Goal: Transaction & Acquisition: Subscribe to service/newsletter

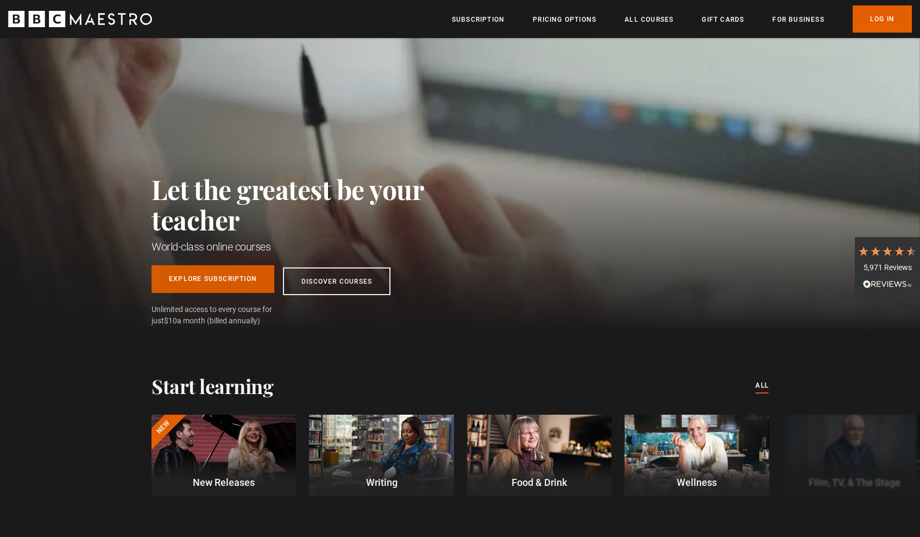
click at [274, 271] on link "Explore Subscription" at bounding box center [213, 279] width 123 height 28
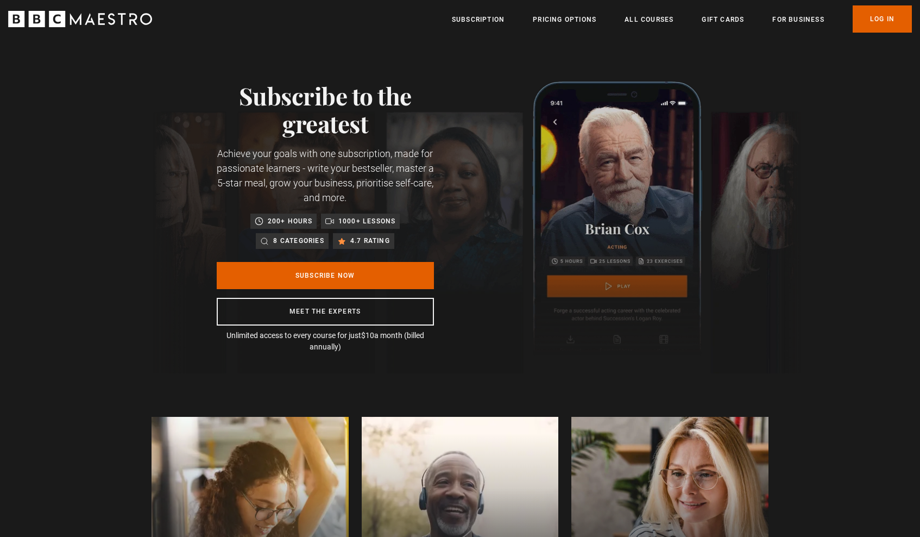
click at [317, 276] on link "Subscribe Now" at bounding box center [325, 275] width 217 height 27
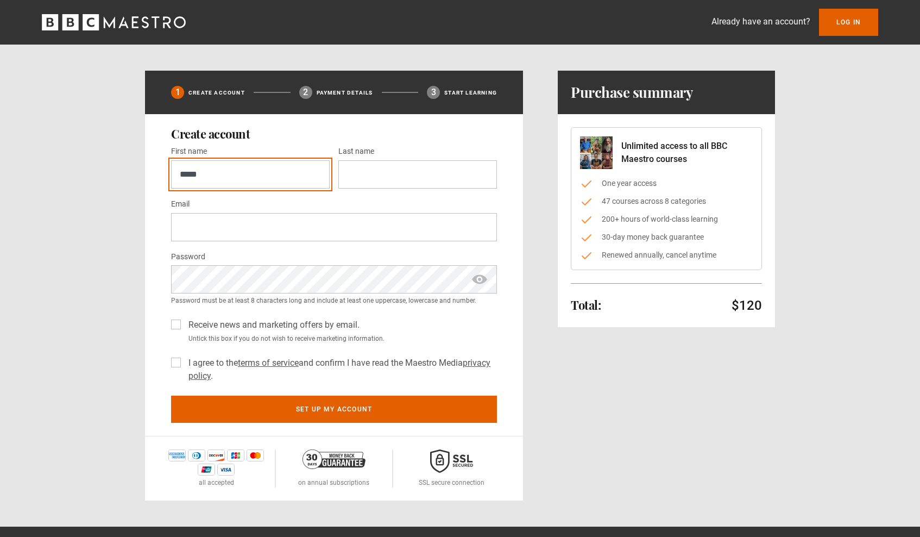
type input "*****"
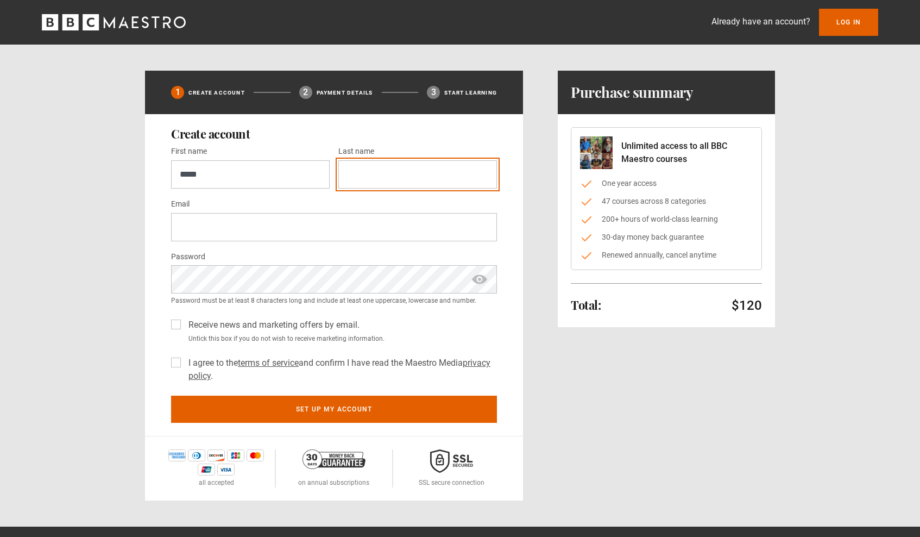
click at [375, 186] on input "Last name *" at bounding box center [417, 174] width 159 height 28
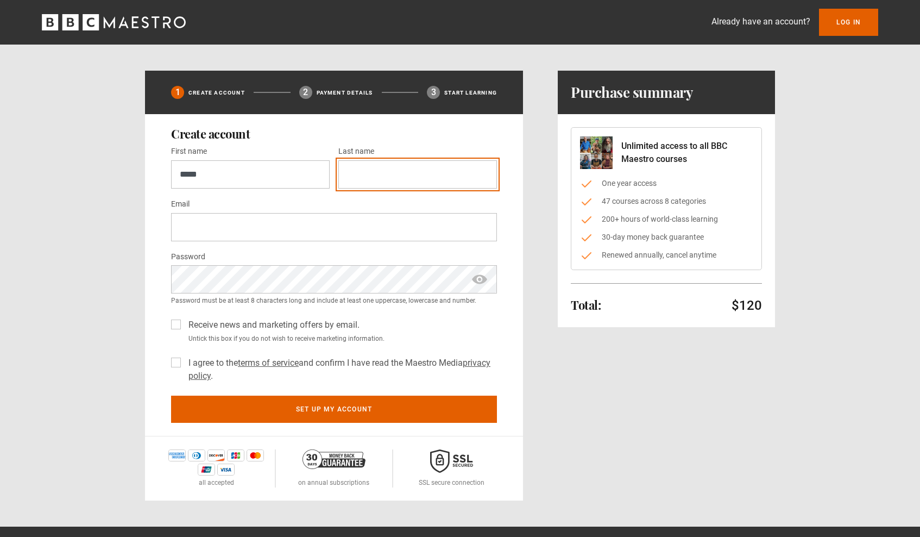
click at [375, 186] on input "Last name *" at bounding box center [417, 174] width 159 height 28
click at [375, 186] on input "*" at bounding box center [417, 174] width 159 height 28
click at [442, 174] on input "*******" at bounding box center [417, 174] width 159 height 28
type input "******"
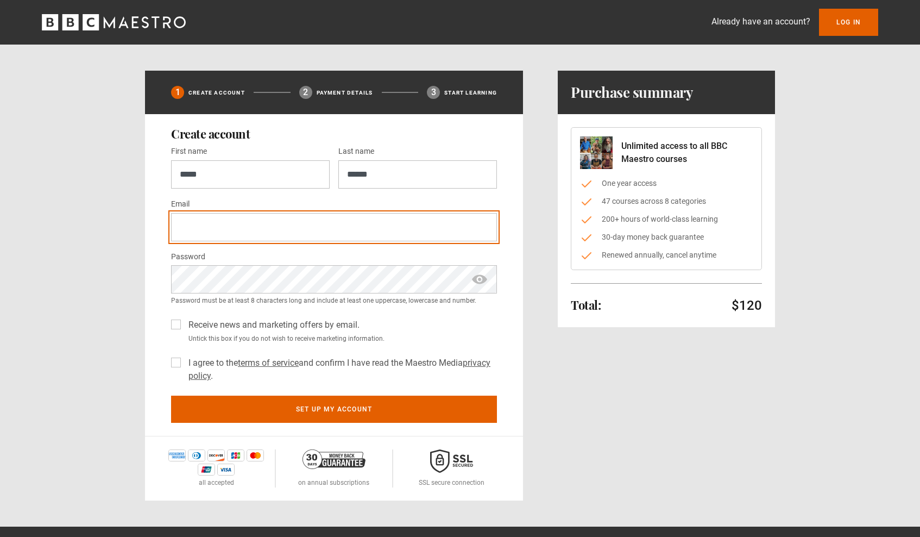
type input "**********"
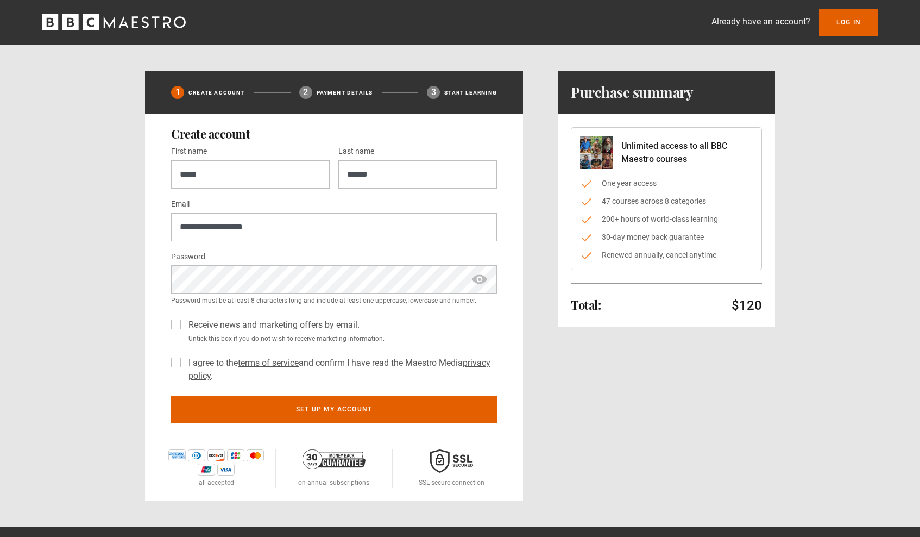
click at [350, 305] on small "Password must be at least 8 characters long and include at least one uppercase,…" at bounding box center [334, 300] width 326 height 10
click at [303, 375] on label "I agree to the terms of service and confirm I have read the Maestro Media priva…" at bounding box center [340, 369] width 313 height 26
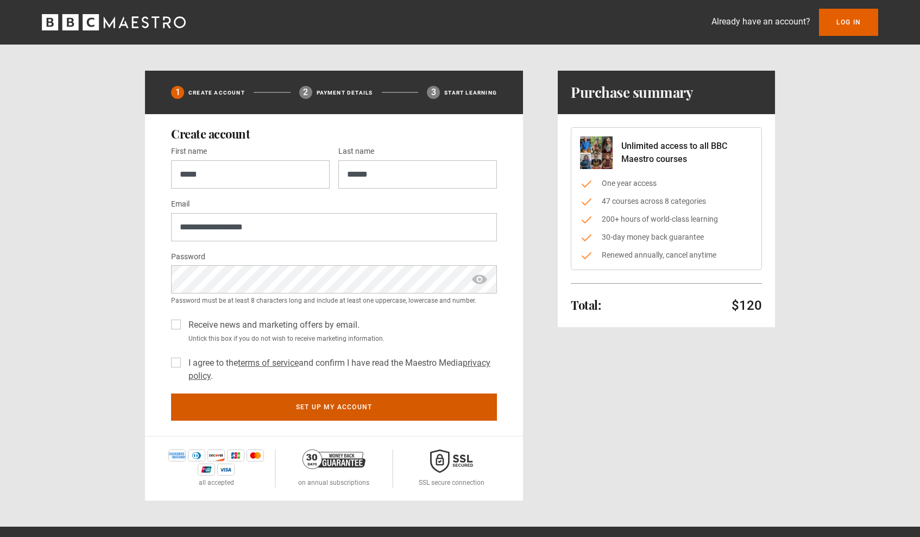
click at [308, 420] on button "Set up my account" at bounding box center [334, 406] width 326 height 27
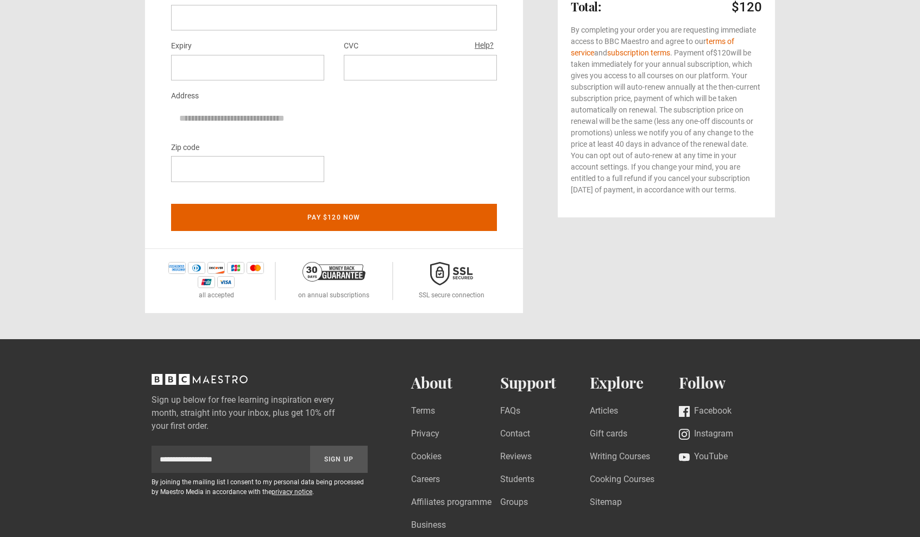
scroll to position [344, 0]
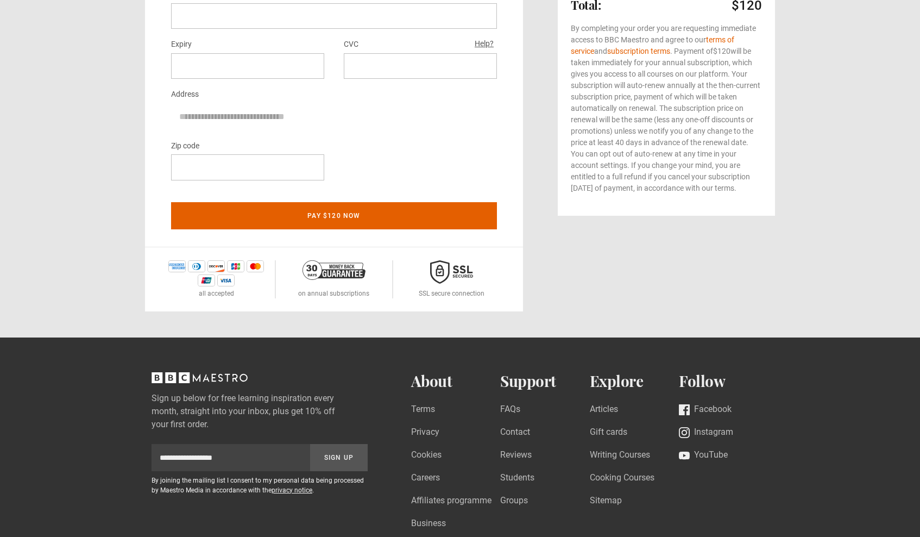
click at [217, 375] on icon "BBC Maestro, back to top" at bounding box center [200, 377] width 96 height 11
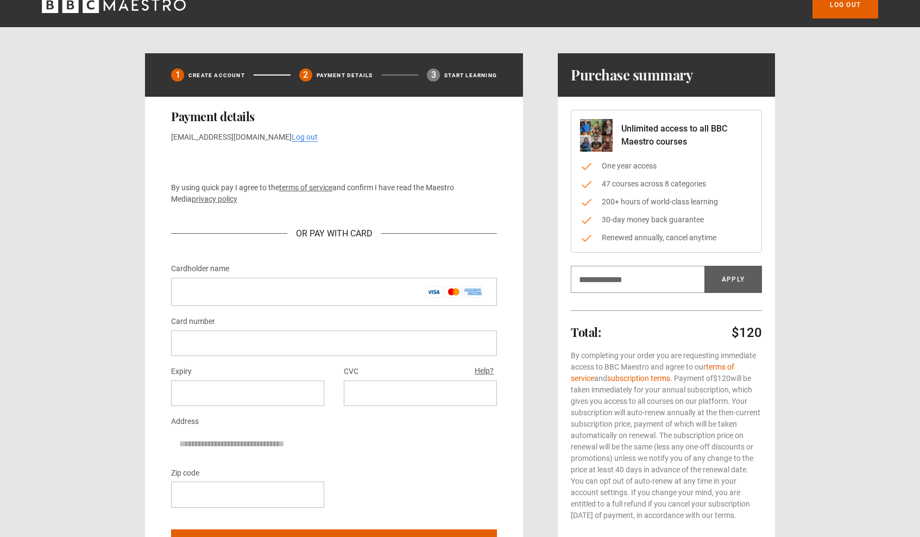
scroll to position [0, 0]
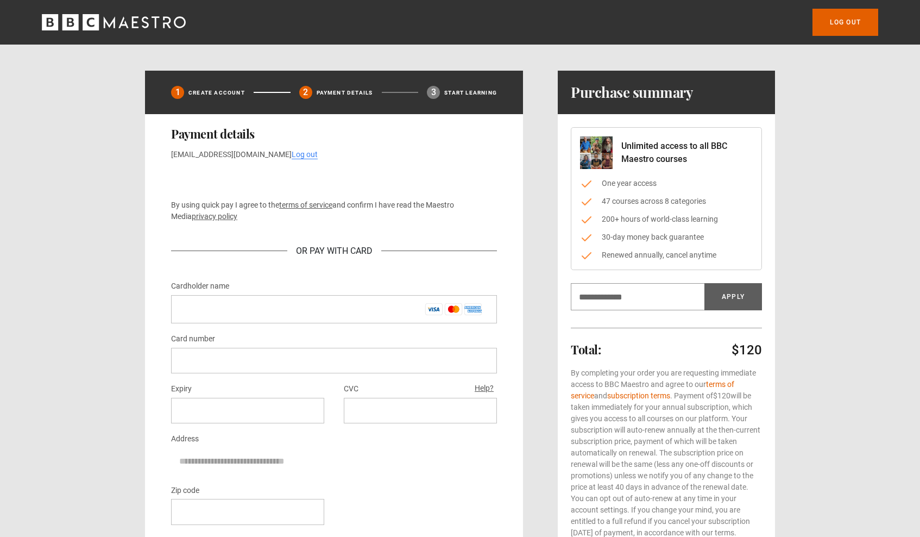
click at [160, 27] on icon "BBC Maestro" at bounding box center [114, 22] width 144 height 16
click at [164, 29] on icon "BBC Maestro" at bounding box center [114, 22] width 144 height 16
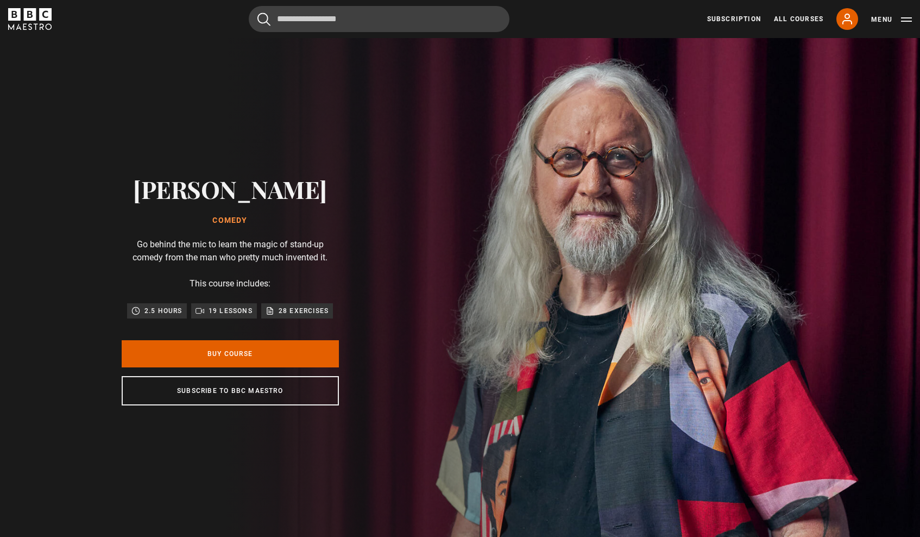
click at [310, 63] on div "[PERSON_NAME] Comedy Go behind the mic to learn the magic of stand-up comedy fr…" at bounding box center [230, 290] width 348 height 504
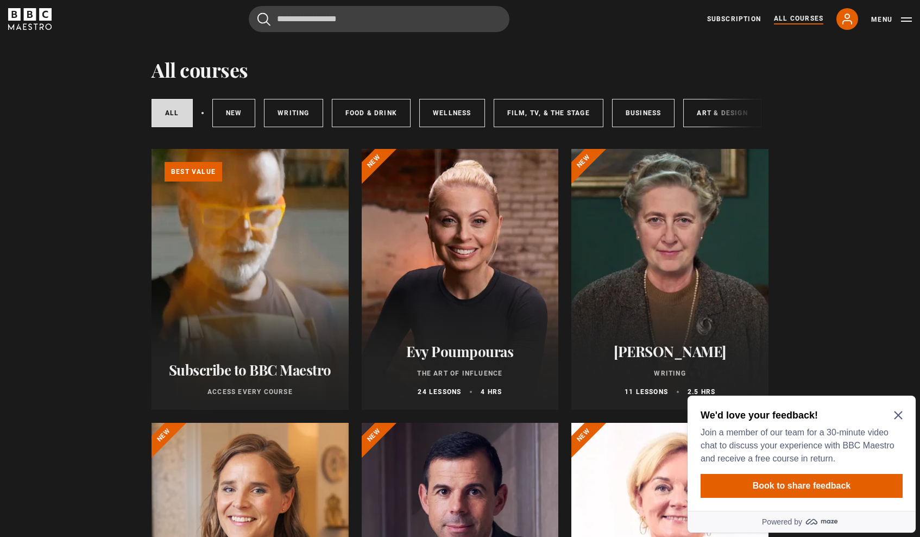
scroll to position [25, 0]
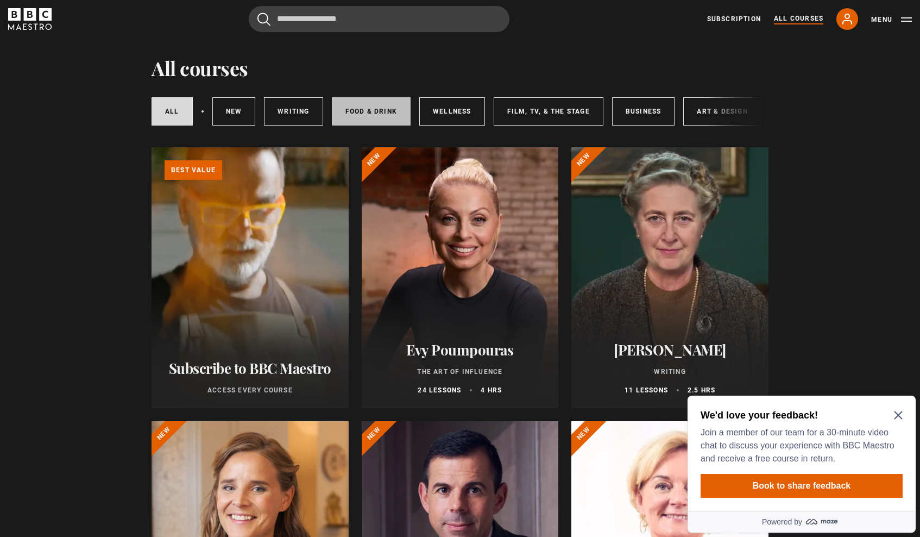
click at [392, 112] on link "Food & Drink" at bounding box center [371, 111] width 79 height 28
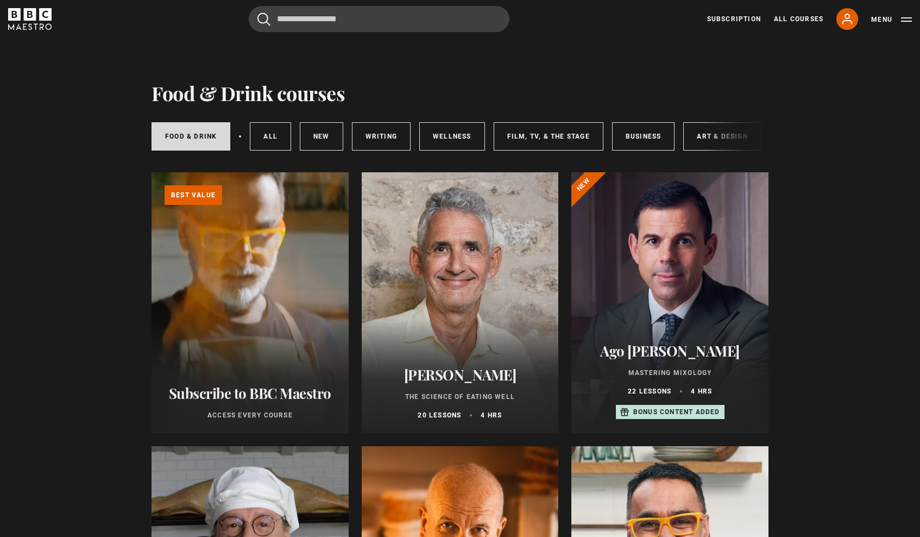
click at [397, 116] on div "Food & Drink All courses New courses Writing Wellness Film, TV, & The Stage Bus…" at bounding box center [460, 134] width 617 height 59
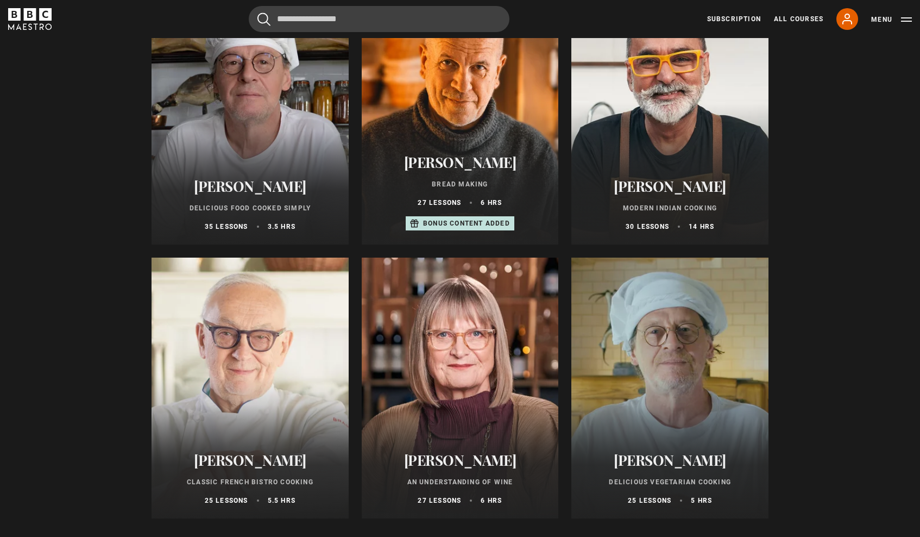
scroll to position [463, 0]
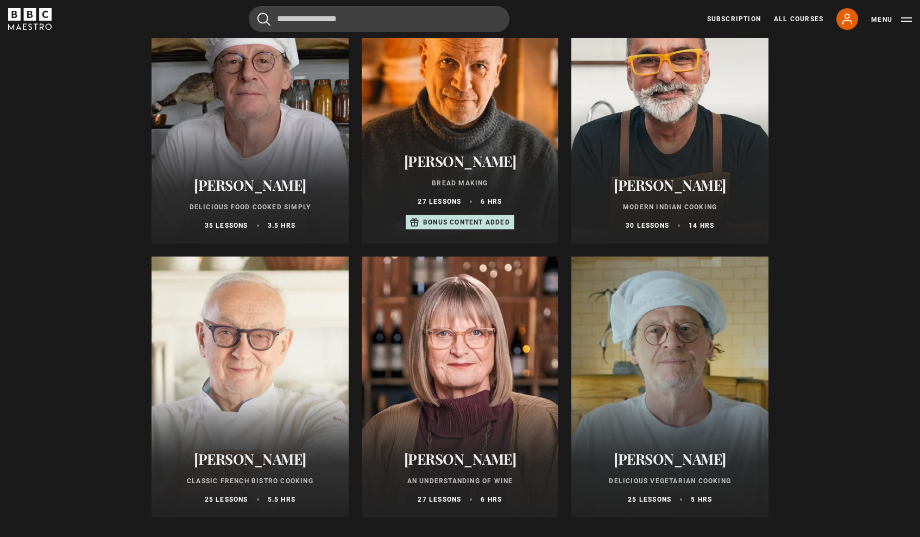
click at [320, 196] on div "Marco Pierre White Delicious Food Cooked Simply 35 lessons 3.5 hrs" at bounding box center [250, 203] width 197 height 80
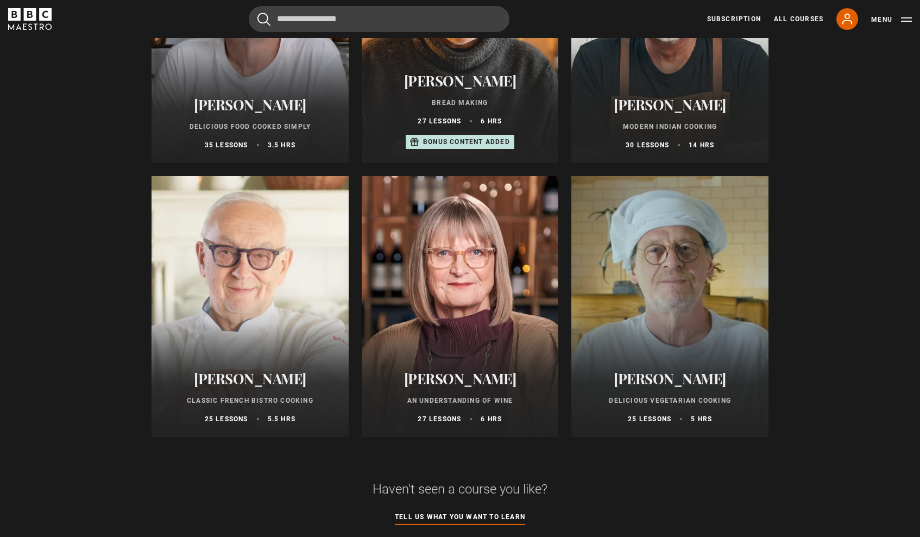
scroll to position [544, 0]
click at [207, 131] on div "Marco Pierre White Delicious Food Cooked Simply 35 lessons 3.5 hrs" at bounding box center [250, 123] width 197 height 80
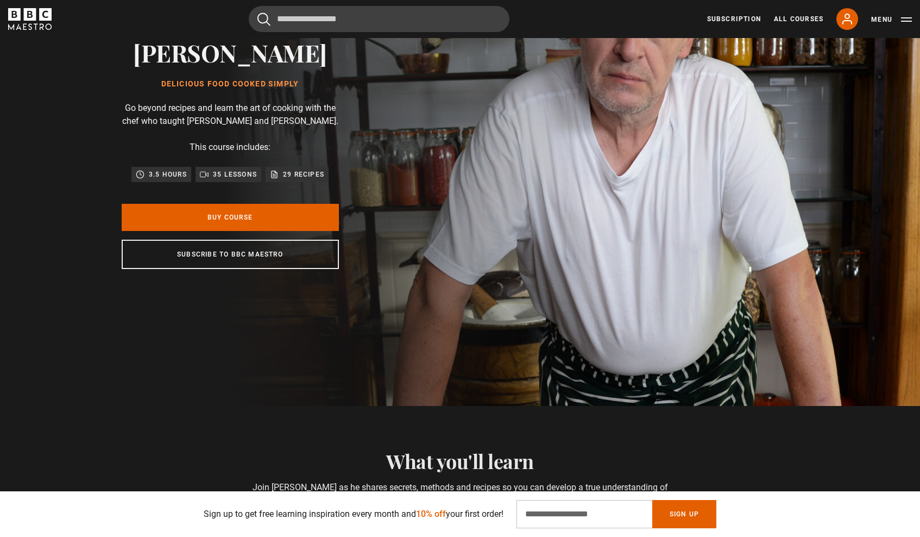
scroll to position [73, 0]
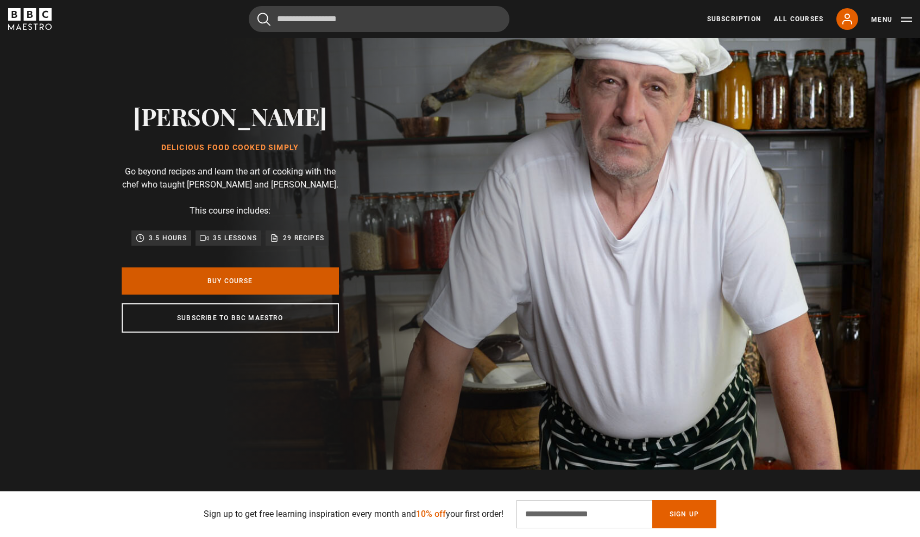
click at [303, 294] on link "Buy Course" at bounding box center [230, 280] width 217 height 27
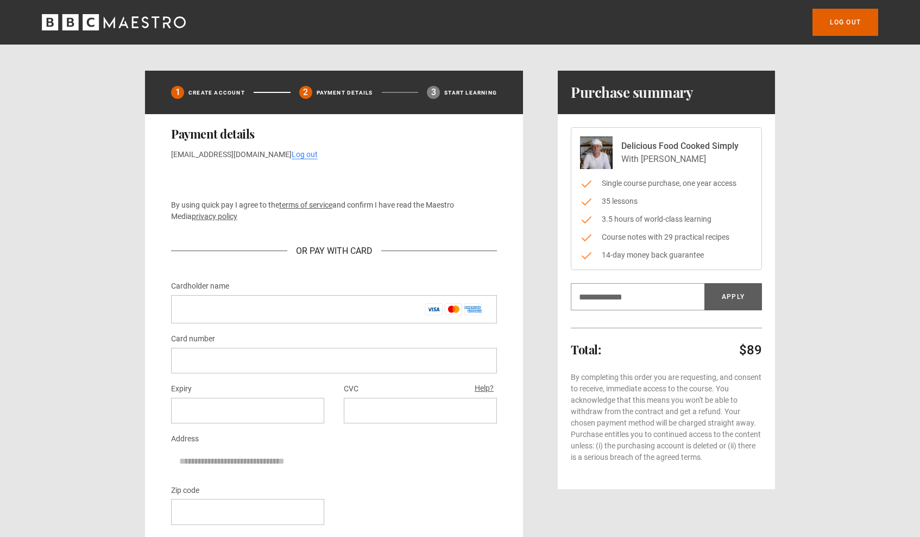
click at [94, 0] on html "Log out 1 Create Account 2 Payment details 3 Start learning Payment details [EM…" at bounding box center [460, 535] width 920 height 1071
click at [90, 0] on html "Log out 1 Create Account 2 Payment details 3 Start learning Payment details [EM…" at bounding box center [460, 535] width 920 height 1071
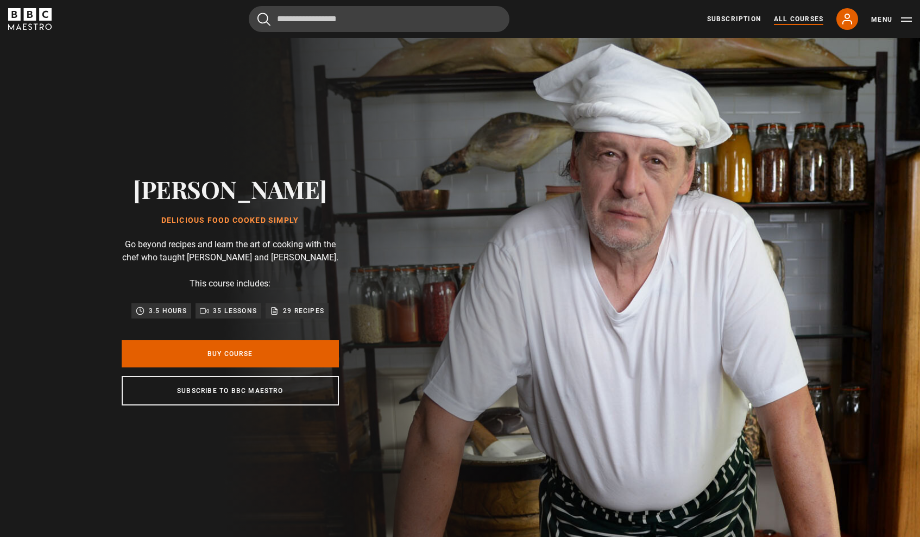
click at [775, 16] on link "All Courses" at bounding box center [798, 19] width 49 height 10
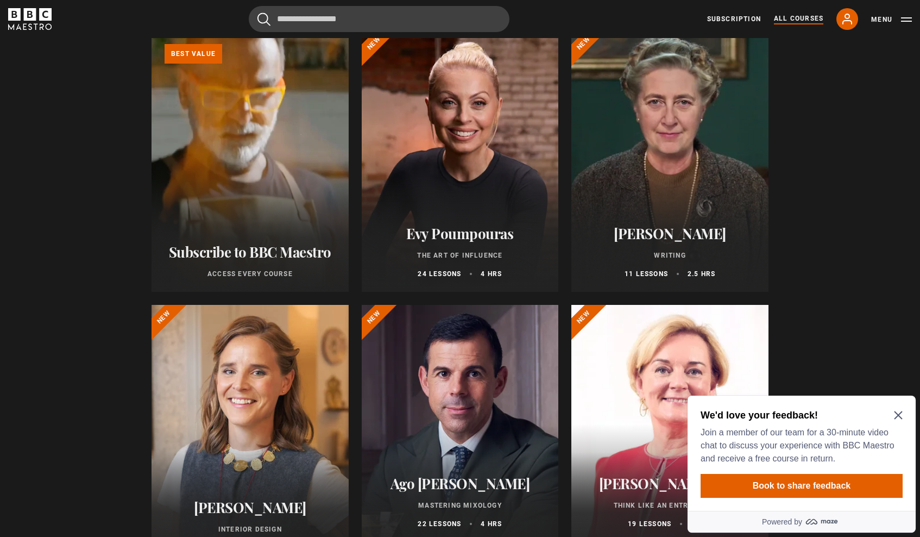
scroll to position [141, 0]
click at [591, 131] on div at bounding box center [669, 162] width 197 height 261
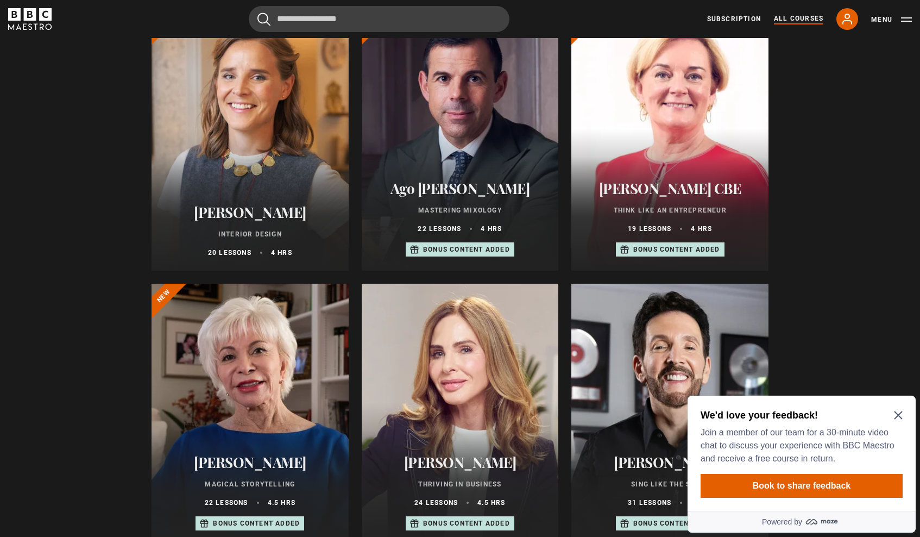
scroll to position [435, 0]
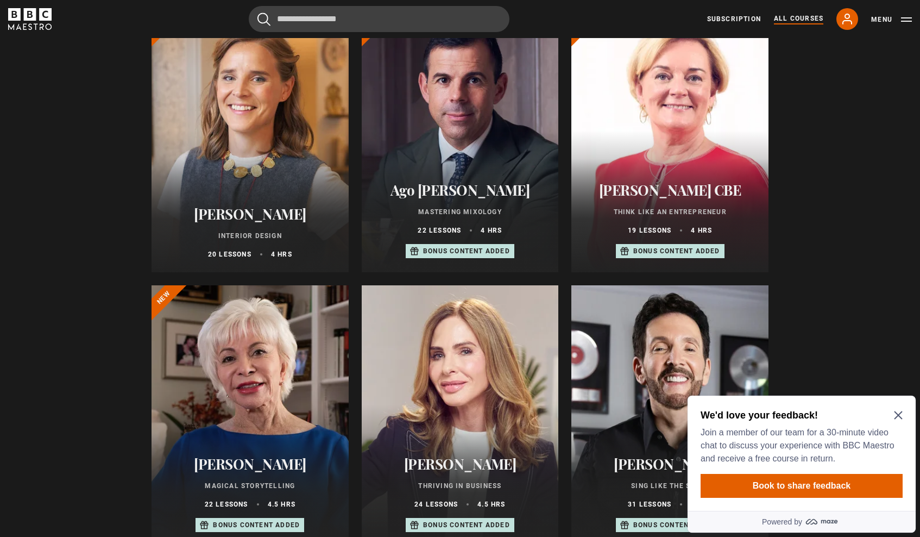
click at [185, 123] on div at bounding box center [250, 141] width 197 height 261
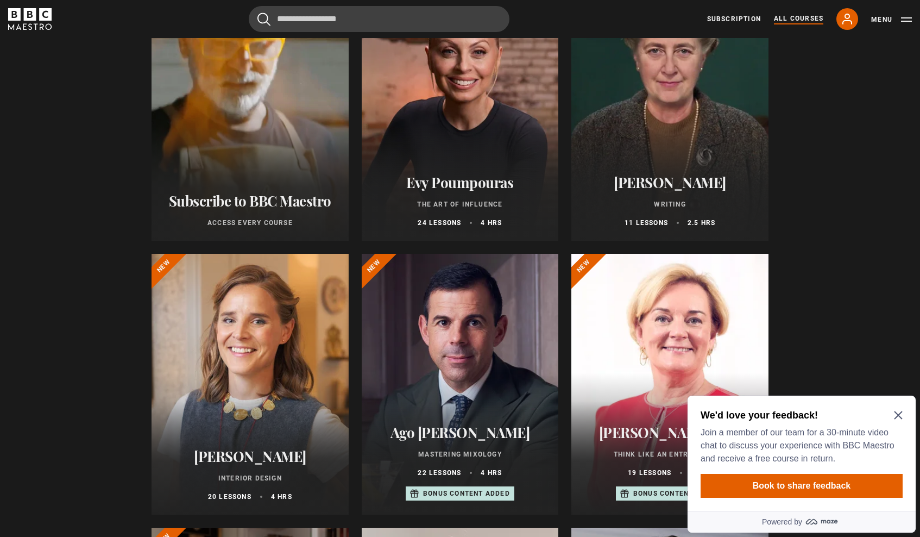
scroll to position [240, 0]
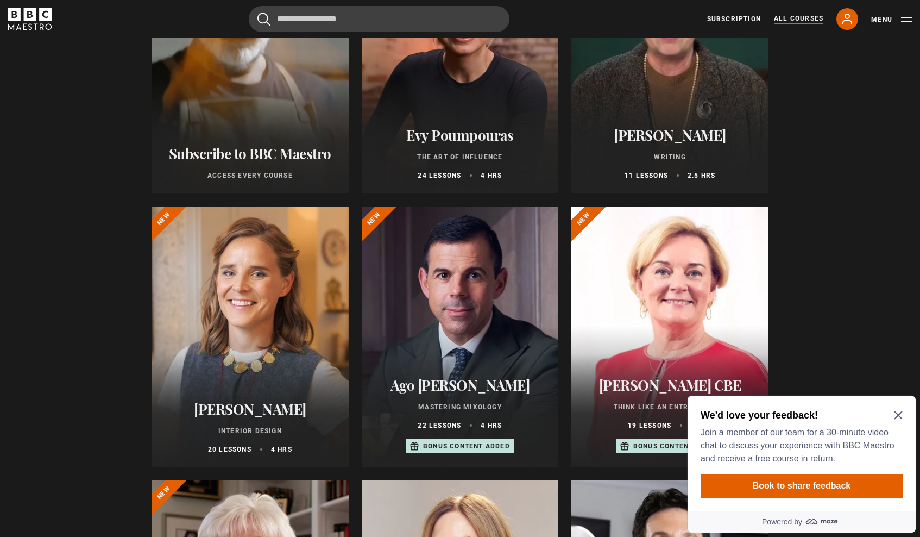
click at [893, 413] on h2 "We'd love your feedback!" at bounding box center [800, 414] width 198 height 13
click at [895, 411] on icon "Close Maze Prompt" at bounding box center [898, 415] width 8 height 8
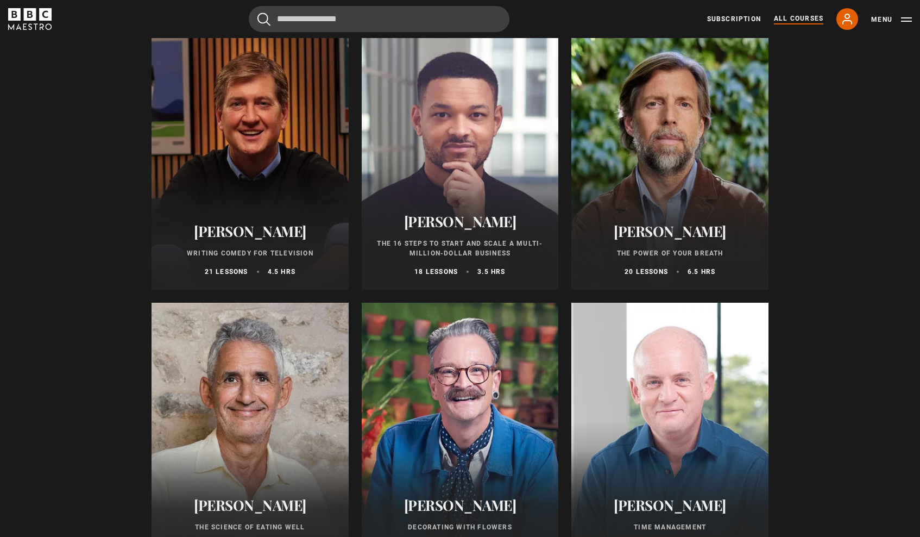
scroll to position [1236, 0]
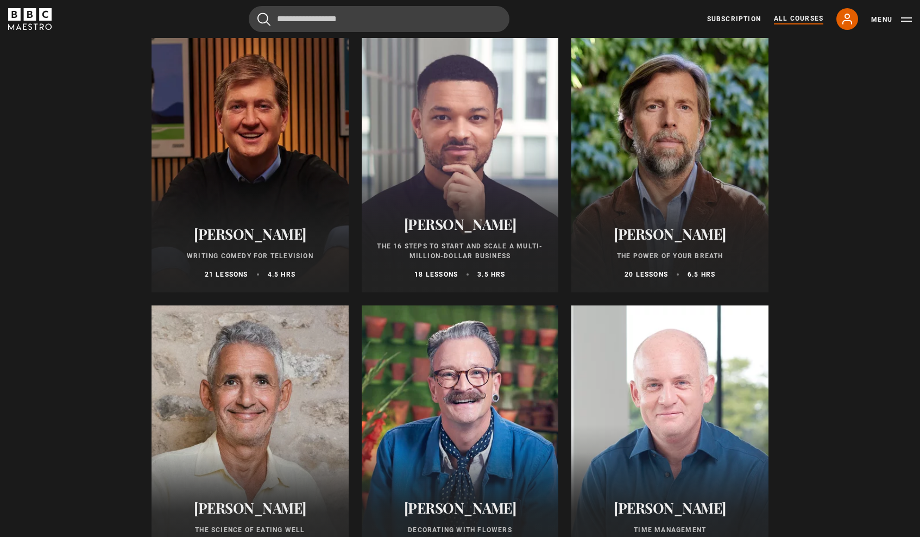
click at [650, 251] on p "The Power of Your Breath" at bounding box center [669, 256] width 171 height 10
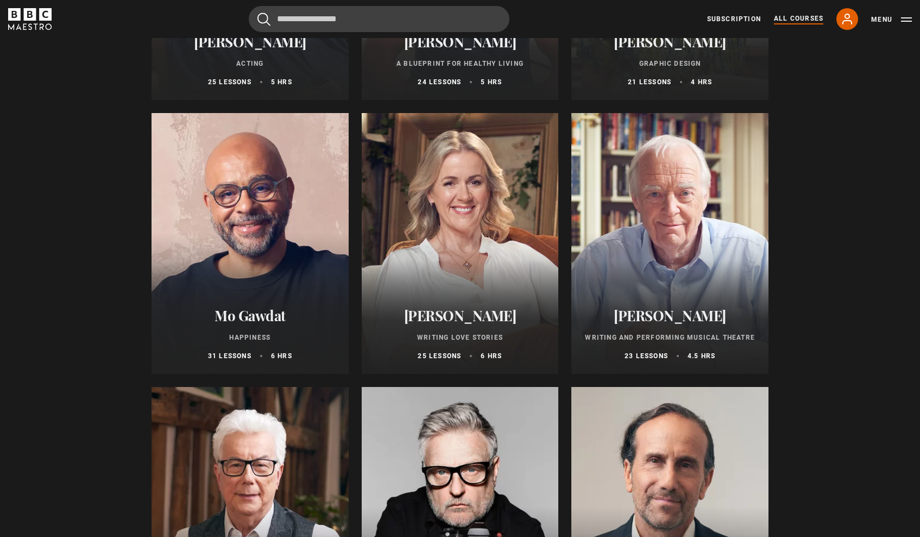
scroll to position [1970, 0]
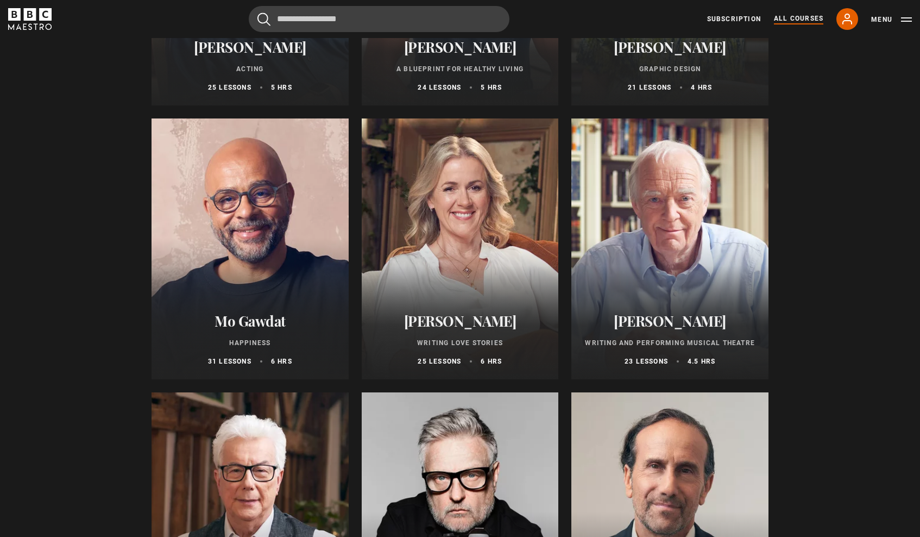
click at [646, 46] on h2 "Paula Scher" at bounding box center [669, 47] width 171 height 17
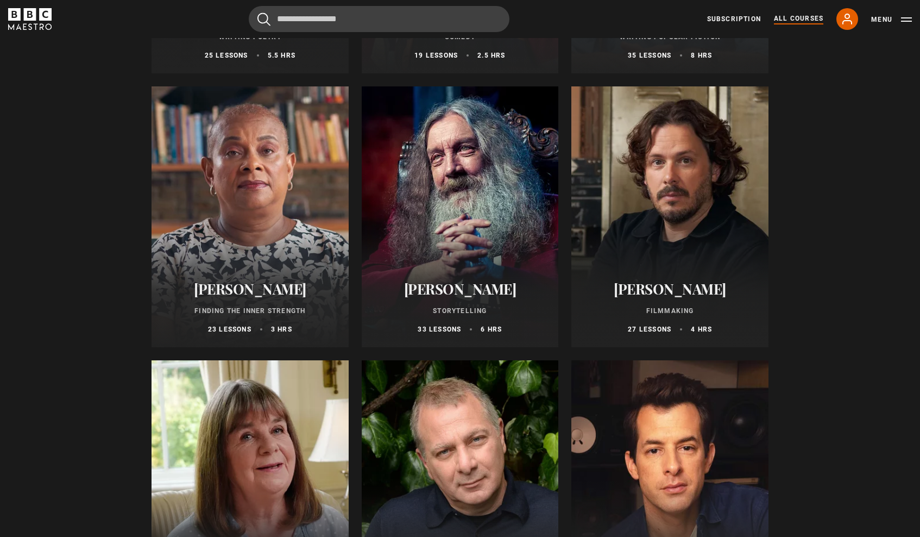
scroll to position [2824, 0]
drag, startPoint x: 200, startPoint y: 117, endPoint x: 174, endPoint y: 118, distance: 26.1
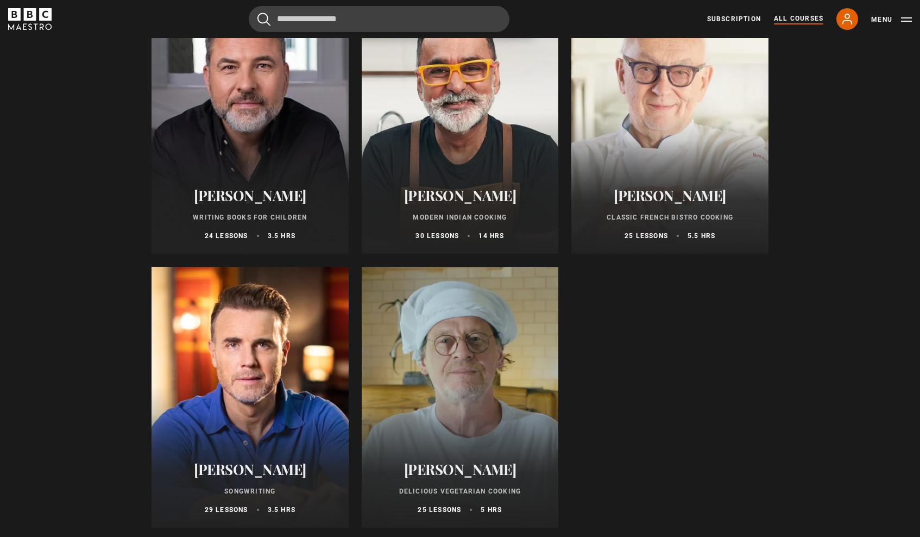
scroll to position [4013, 0]
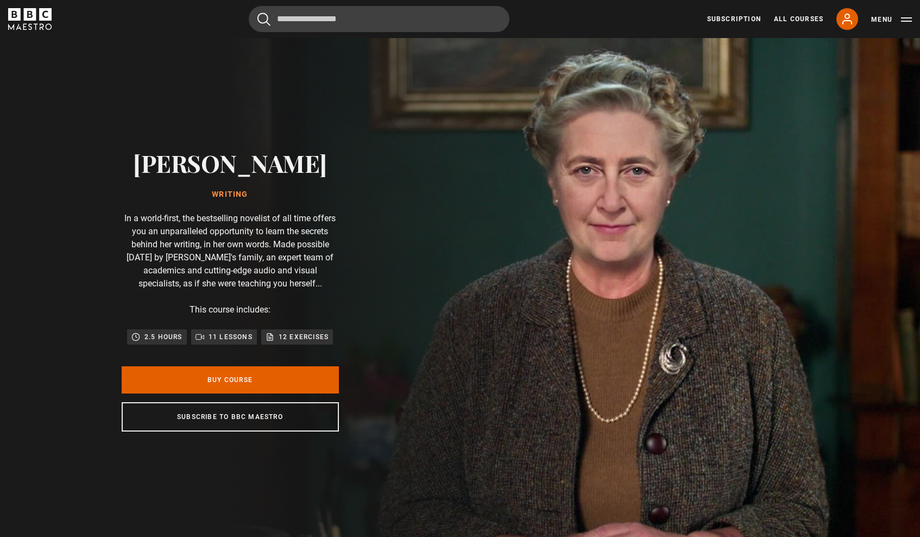
scroll to position [0, 427]
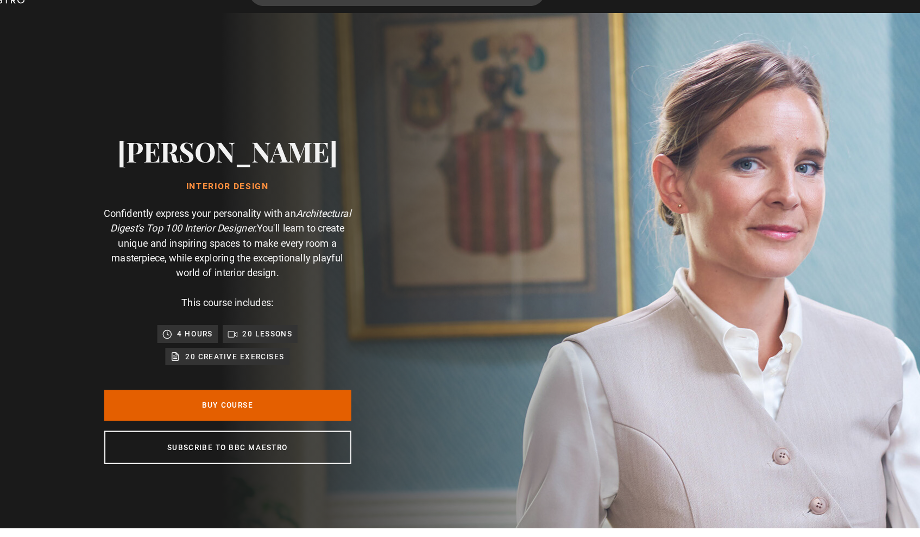
scroll to position [0, 142]
click at [243, 314] on p "20 lessons" at bounding box center [265, 319] width 44 height 11
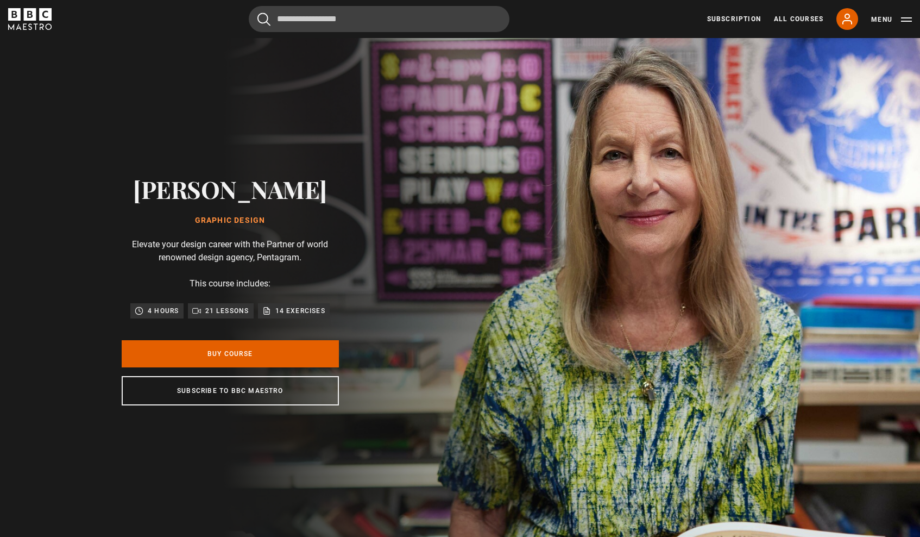
scroll to position [0, 142]
